Goal: Information Seeking & Learning: Learn about a topic

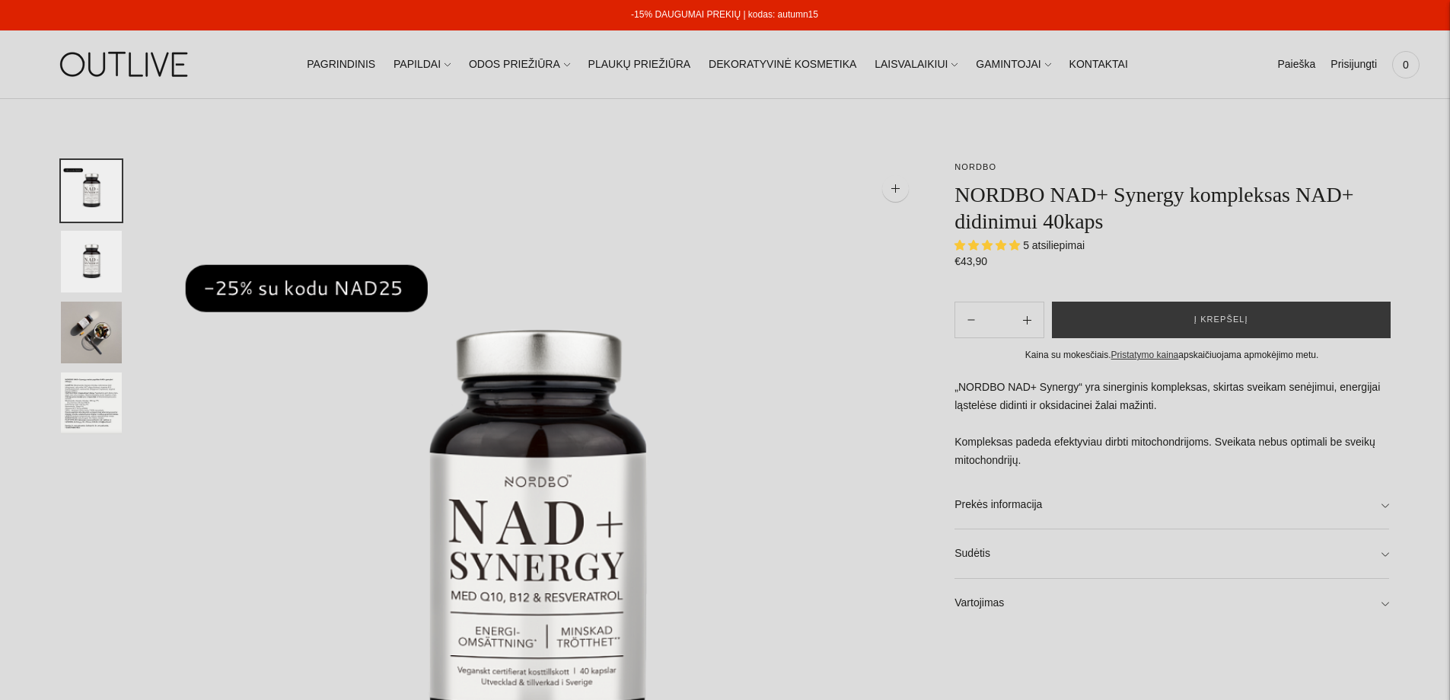
select select "**********"
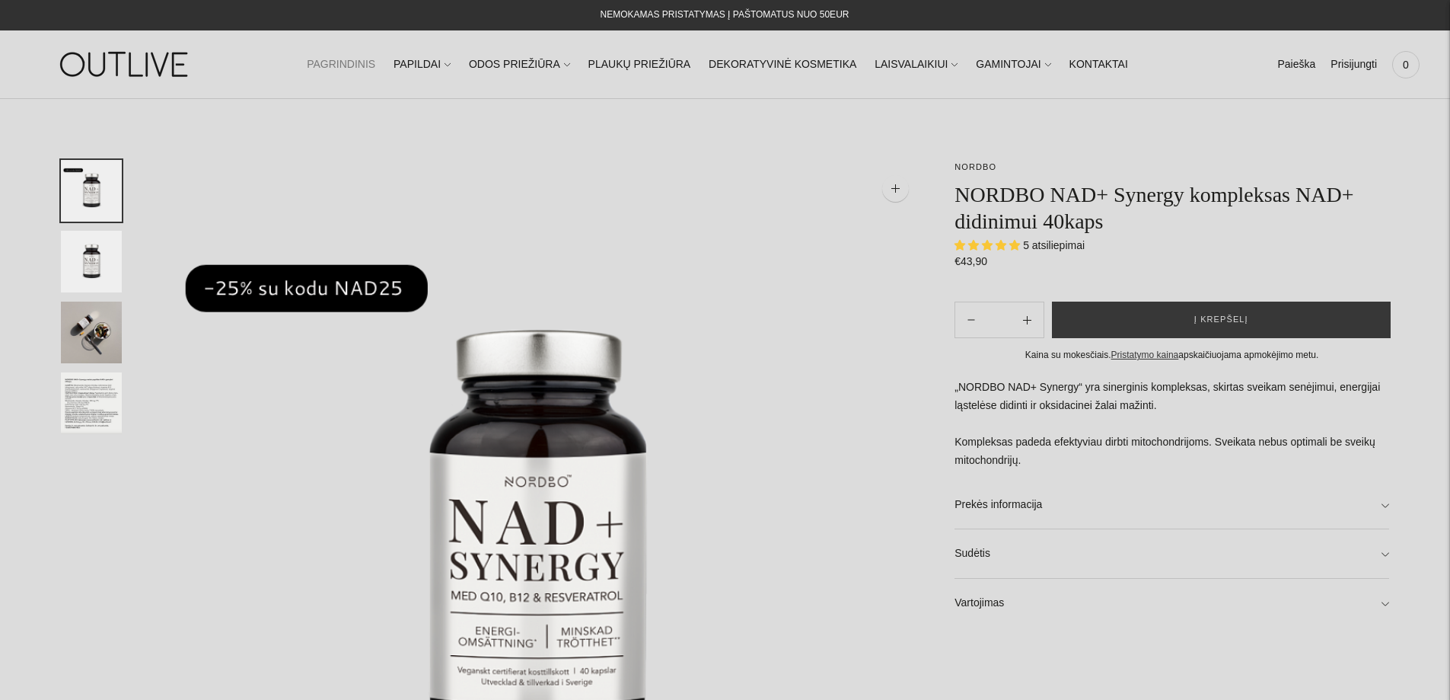
click at [363, 62] on link "PAGRINDINIS" at bounding box center [341, 64] width 69 height 33
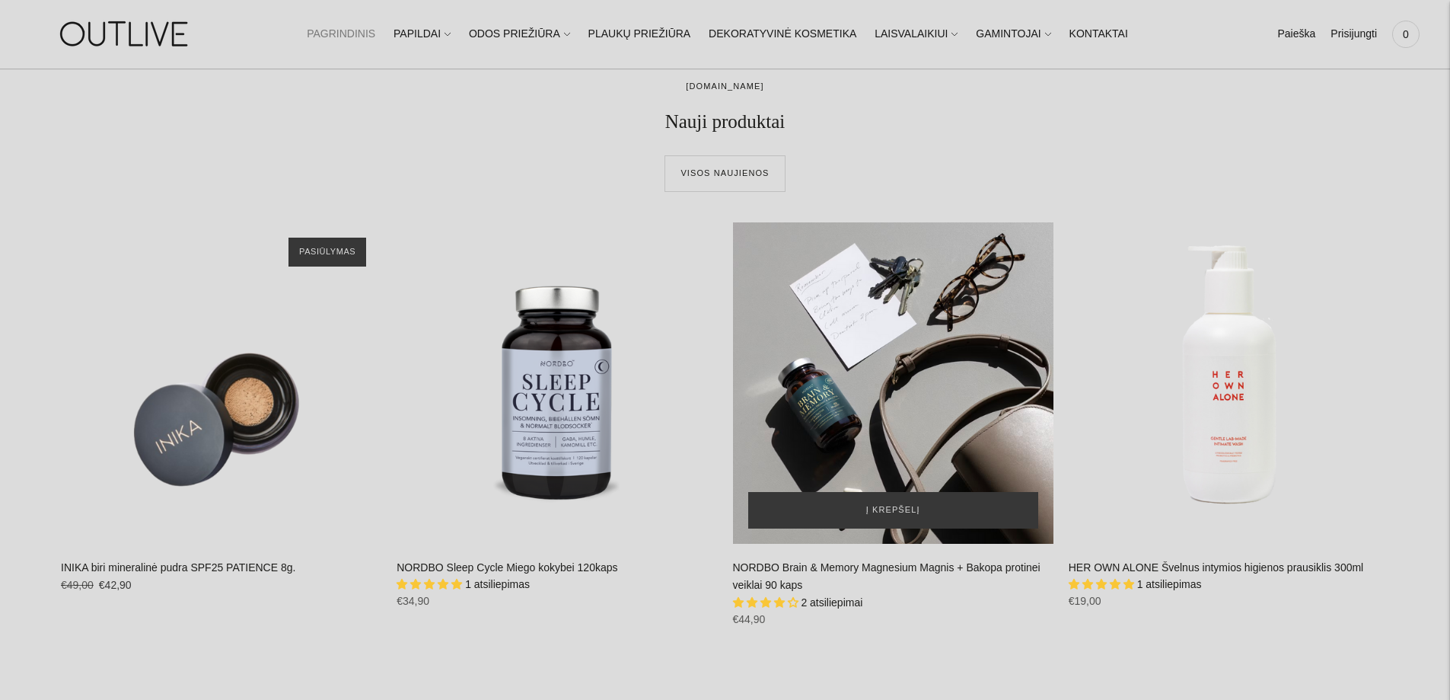
scroll to position [685, 0]
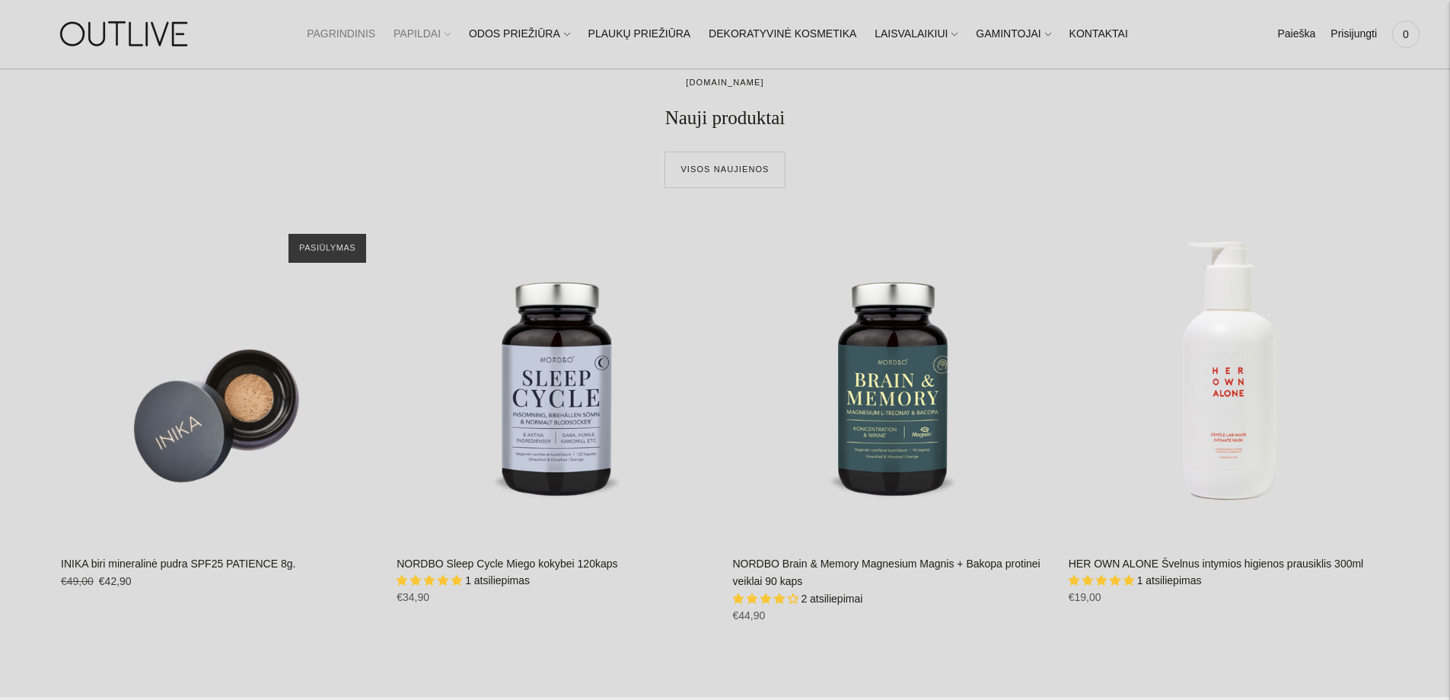
click at [435, 30] on link "PAPILDAI" at bounding box center [422, 34] width 57 height 33
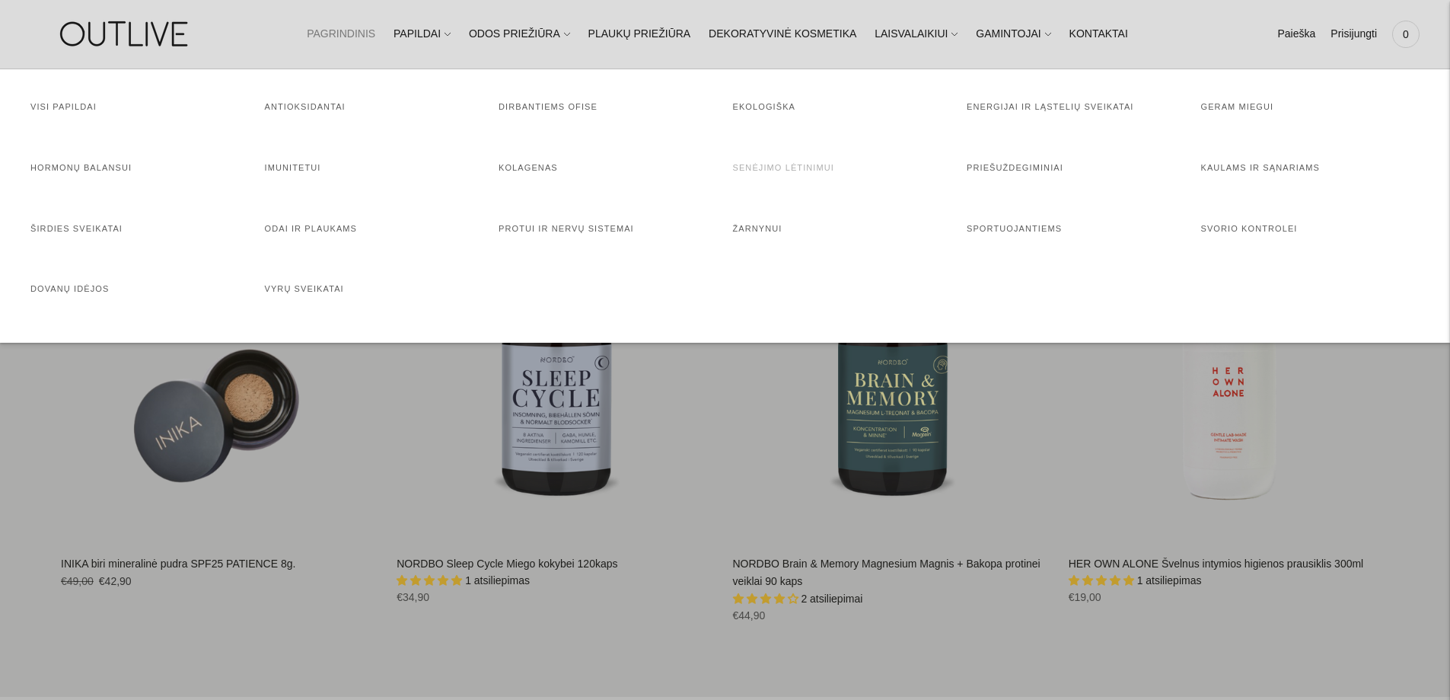
click at [799, 164] on link "Senėjimo lėtinimui" at bounding box center [783, 167] width 101 height 9
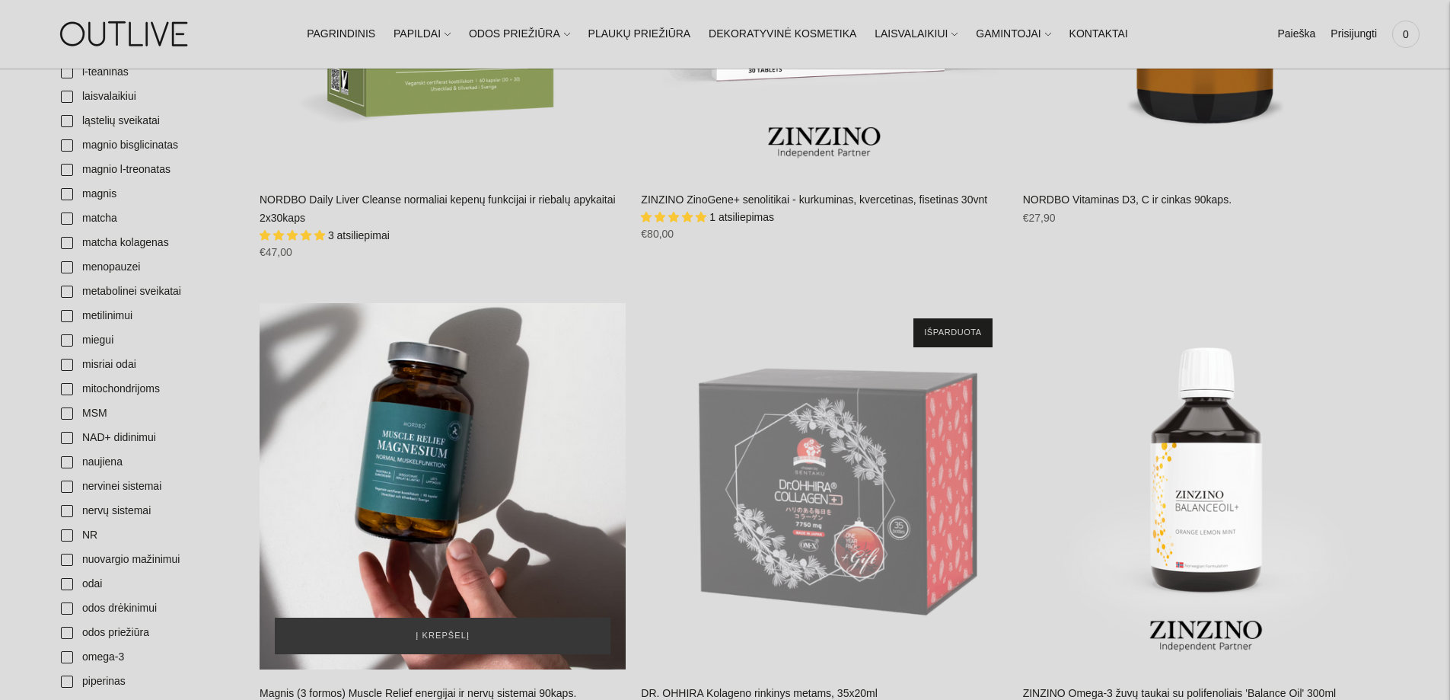
scroll to position [2512, 0]
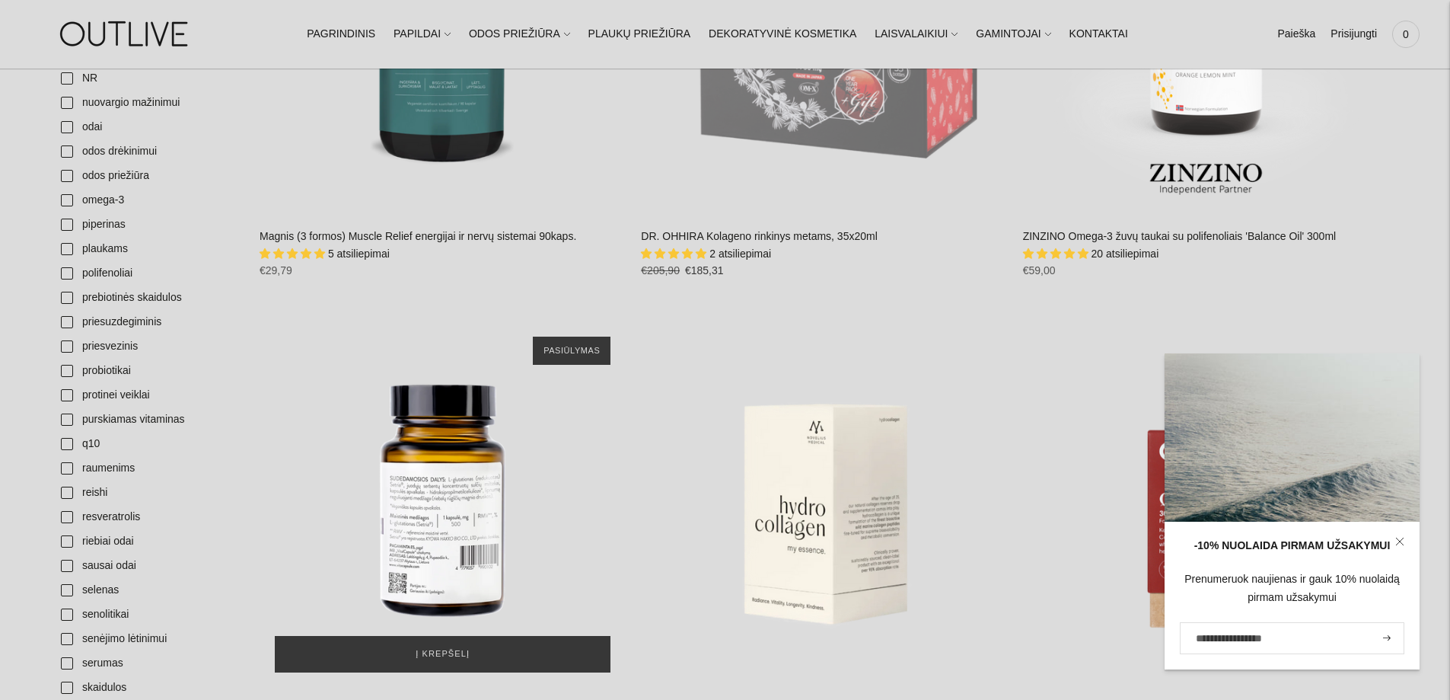
click at [439, 492] on div "2xVitalCapsule Glutox L-Glutationas 500mg antioksidantas ląstelių apsaugai ir i…" at bounding box center [443, 504] width 366 height 366
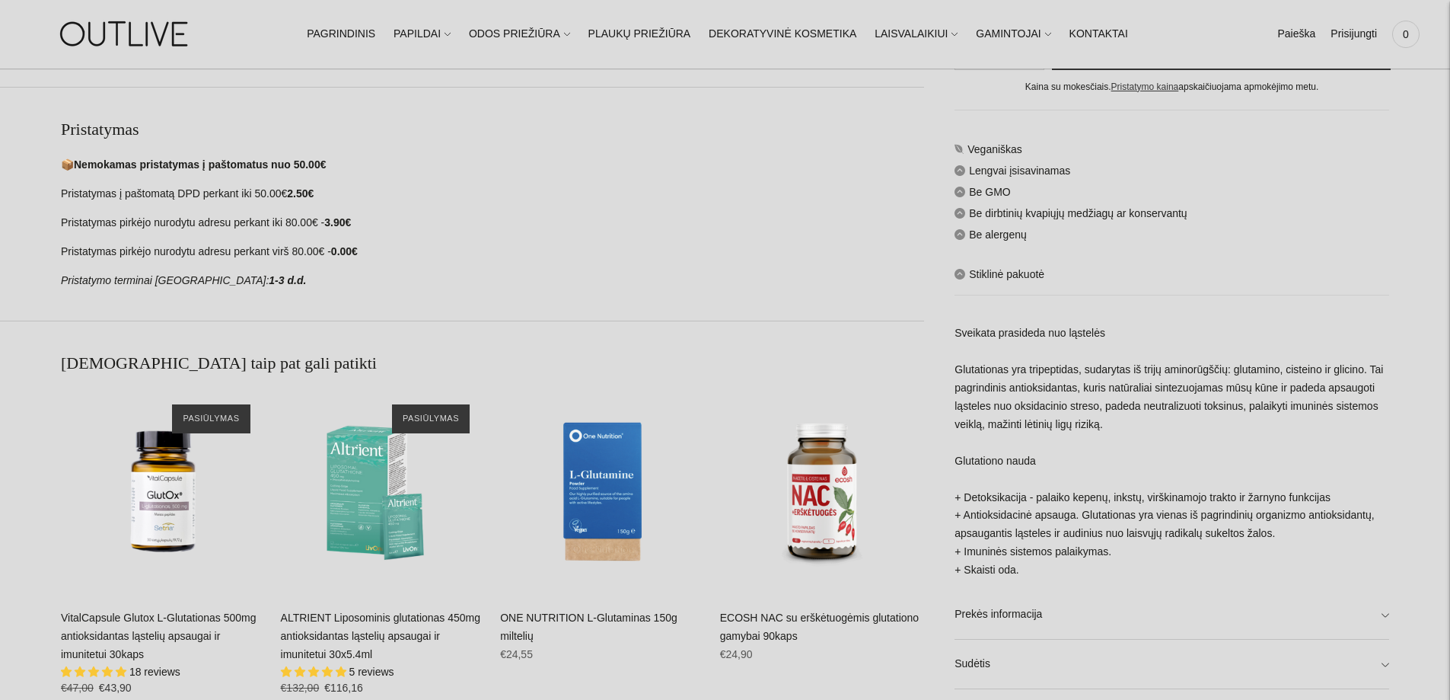
scroll to position [1142, 0]
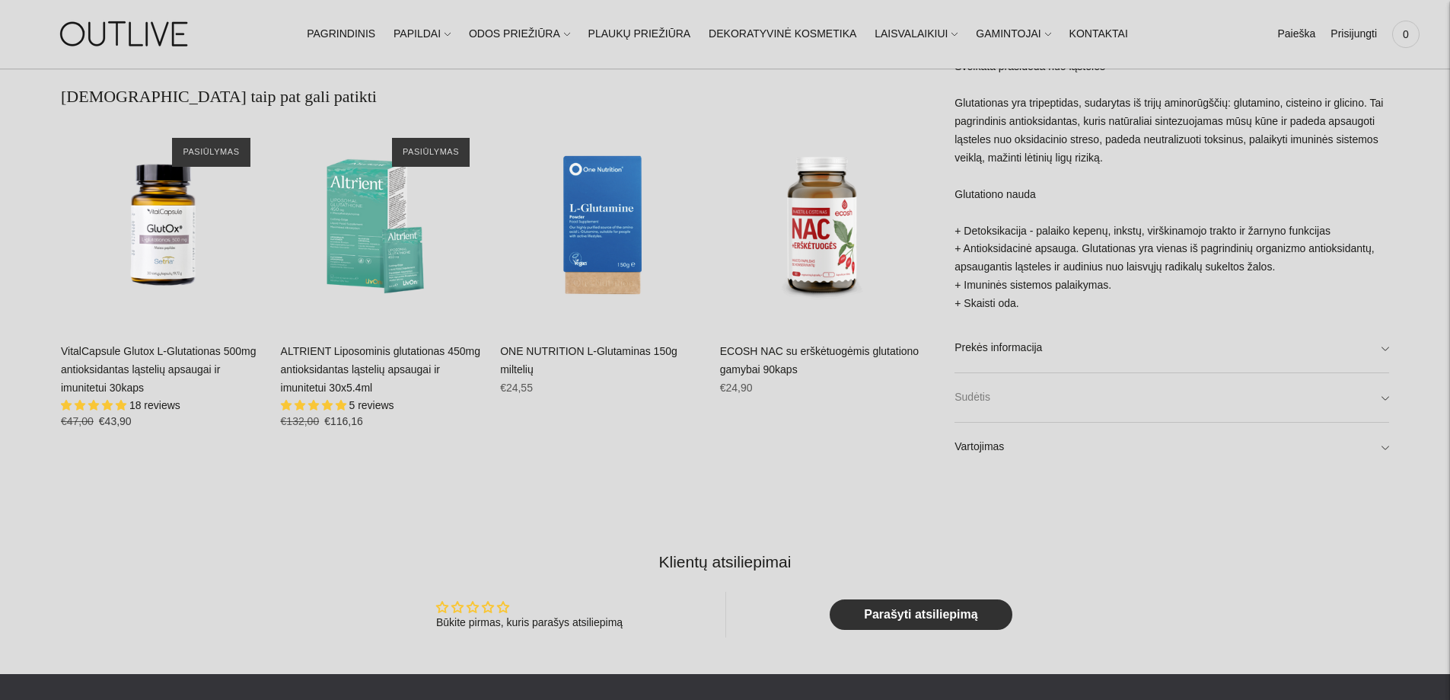
click at [971, 396] on link "Sudėtis" at bounding box center [1172, 397] width 435 height 49
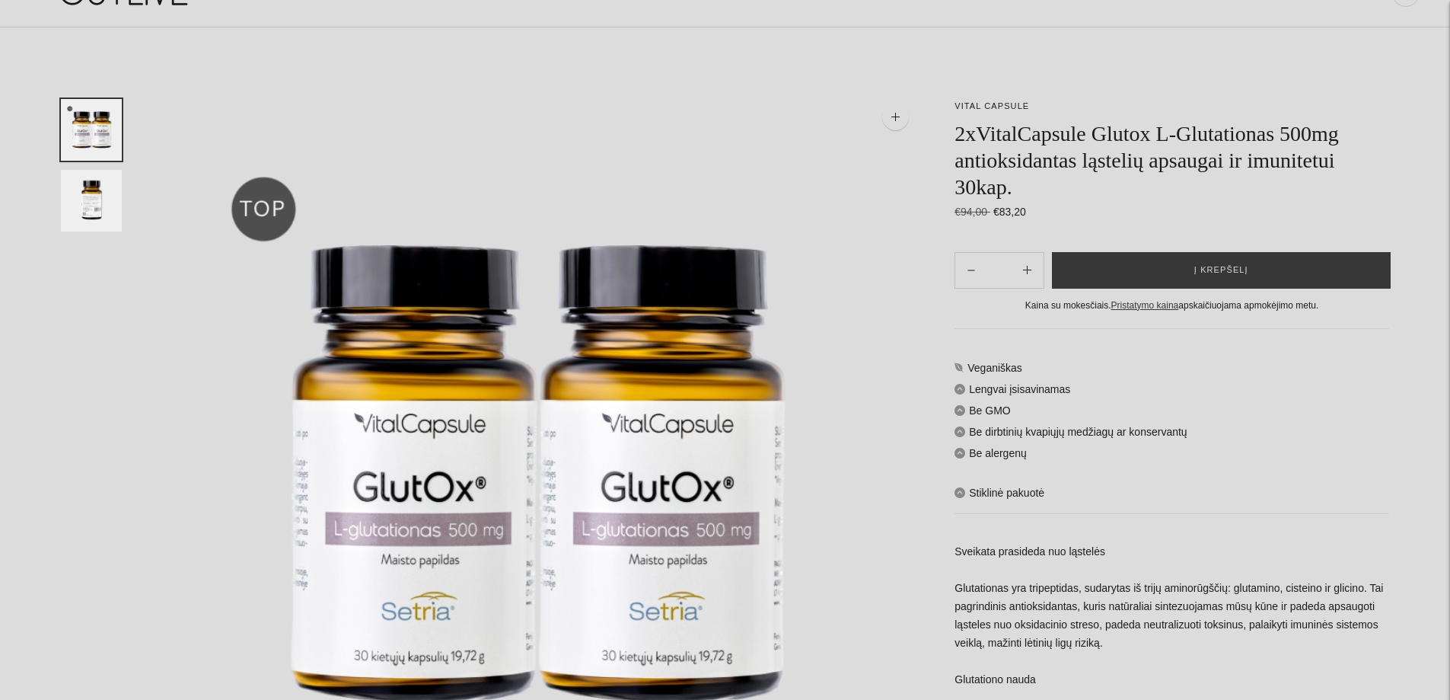
scroll to position [0, 0]
